Goal: Task Accomplishment & Management: Manage account settings

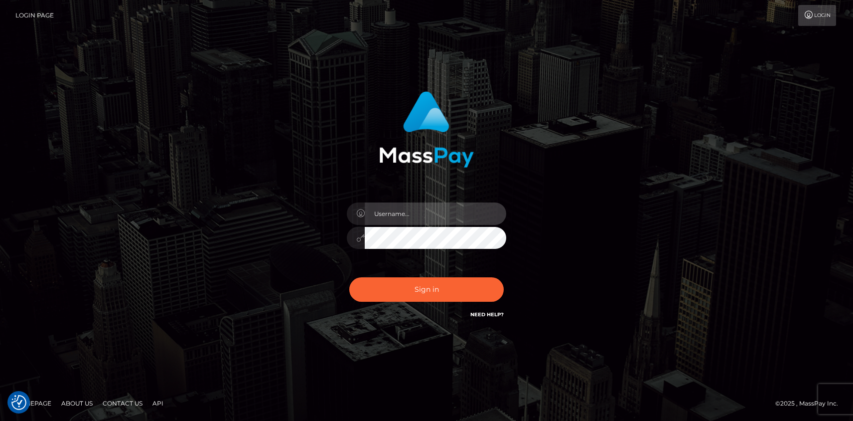
type input "mislam"
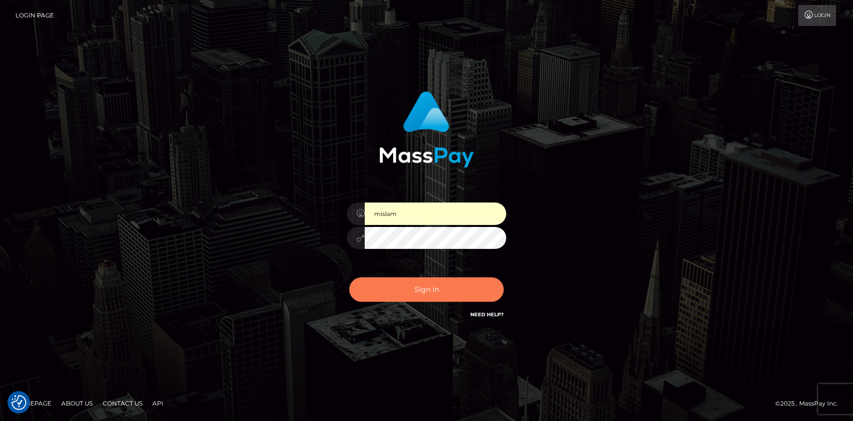
click at [430, 299] on button "Sign in" at bounding box center [426, 289] width 154 height 24
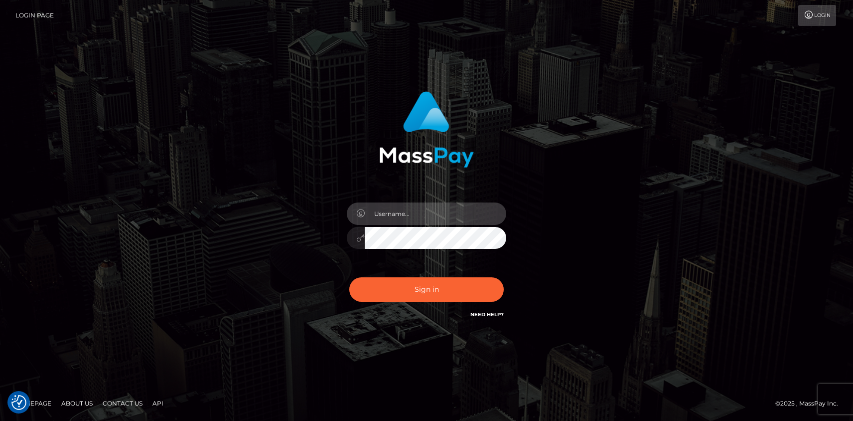
click at [434, 217] on input "text" at bounding box center [436, 213] width 142 height 22
type input "mislam"
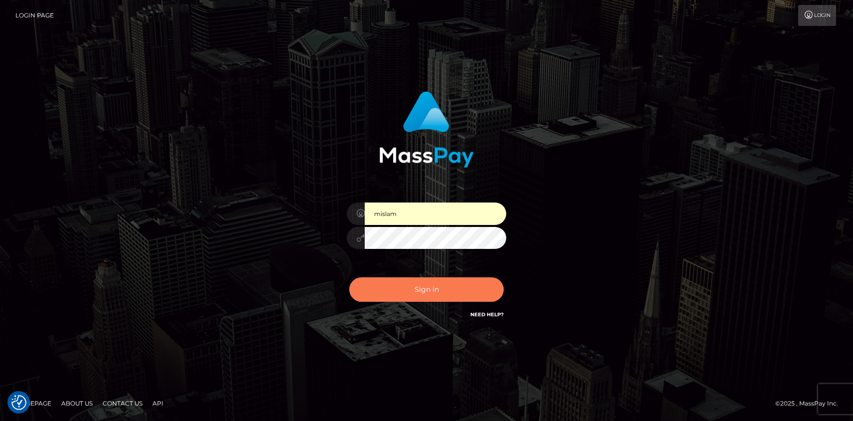
click at [419, 293] on button "Sign in" at bounding box center [426, 289] width 154 height 24
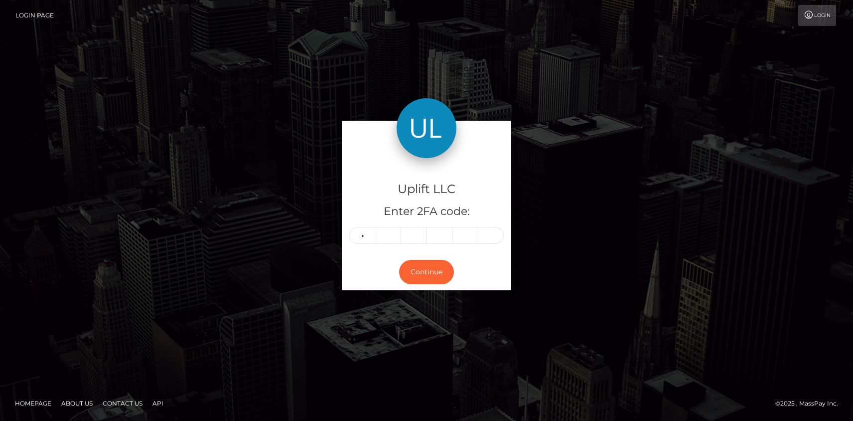
type input "0"
type input "6"
type input "5"
type input "4"
type input "1"
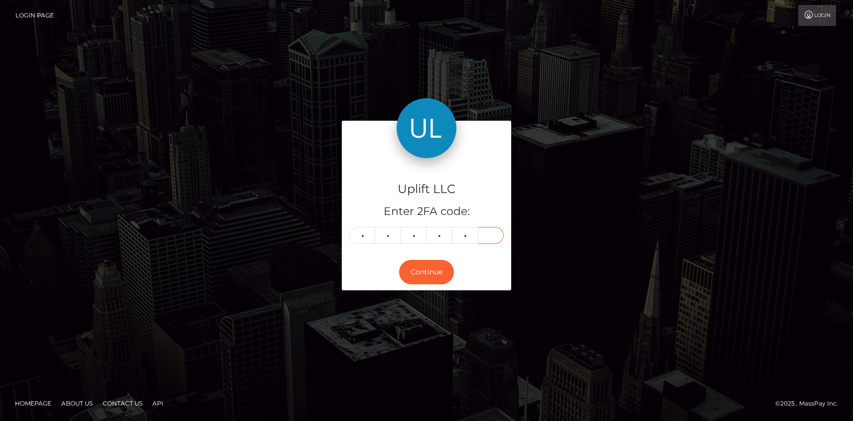
type input "0"
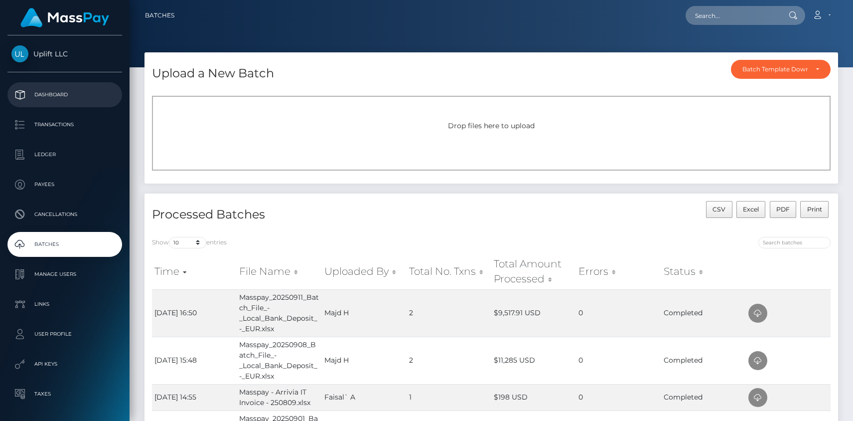
click at [55, 99] on p "Dashboard" at bounding box center [64, 94] width 107 height 15
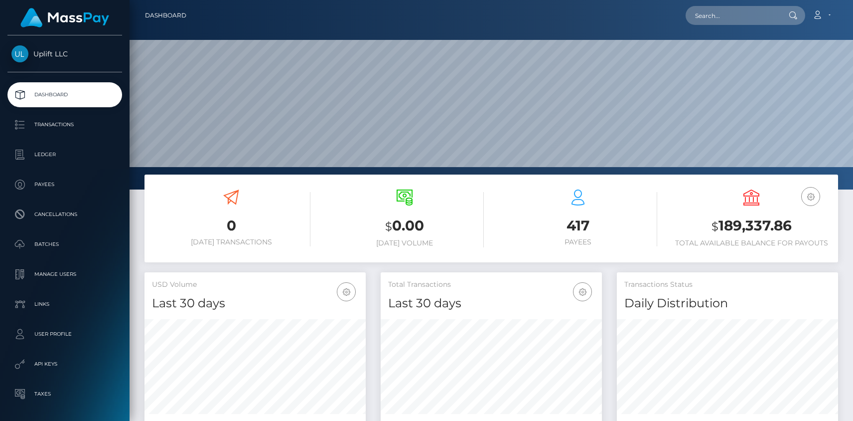
scroll to position [176, 221]
click at [82, 123] on p "Transactions" at bounding box center [64, 124] width 107 height 15
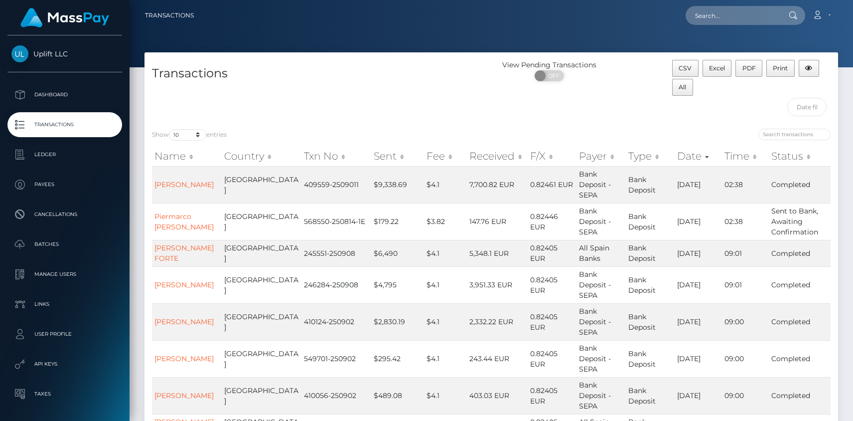
click at [236, 160] on th "Country" at bounding box center [262, 156] width 80 height 20
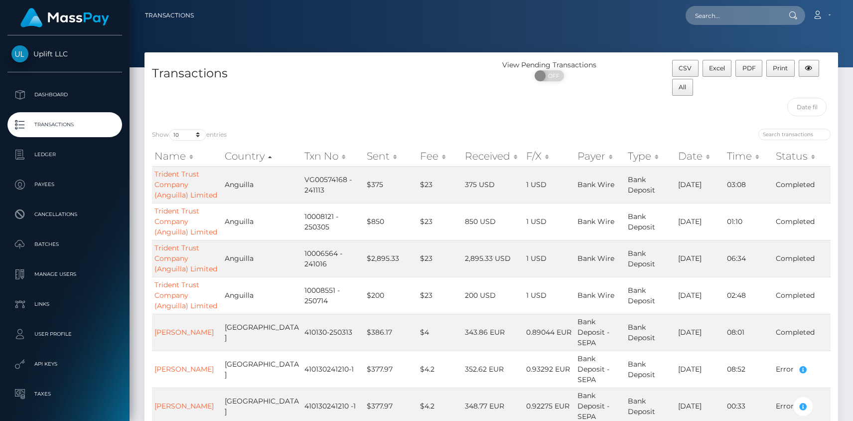
click at [237, 157] on th "Country" at bounding box center [262, 156] width 80 height 20
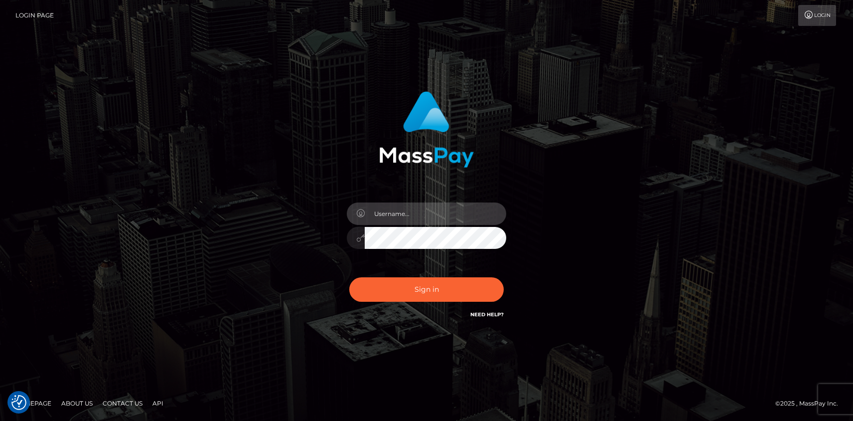
click at [411, 213] on input "text" at bounding box center [436, 213] width 142 height 22
